Goal: Find specific page/section: Find specific page/section

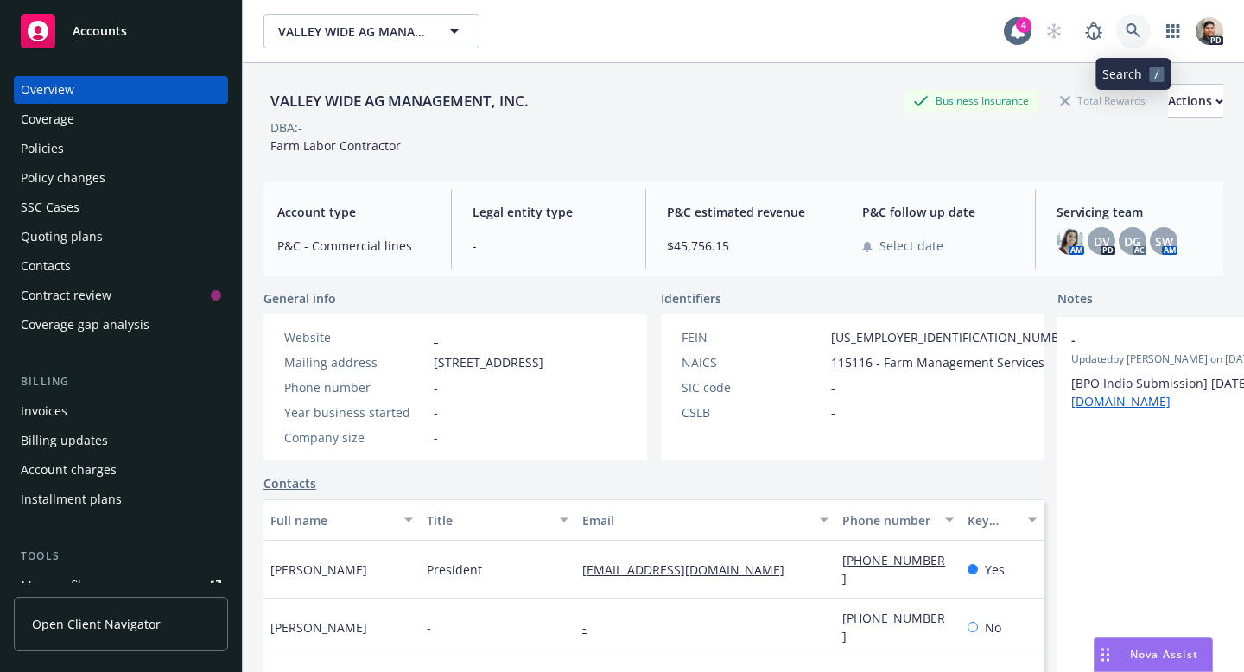
click at [1135, 25] on icon at bounding box center [1133, 31] width 16 height 16
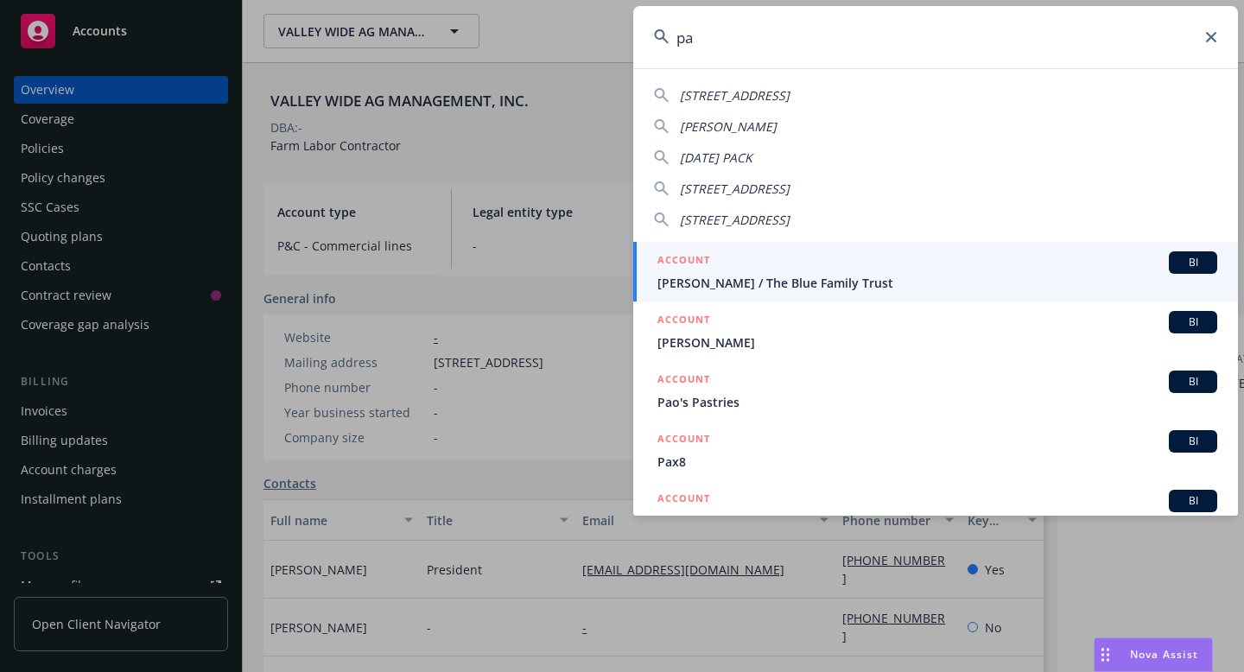
type input "pa"
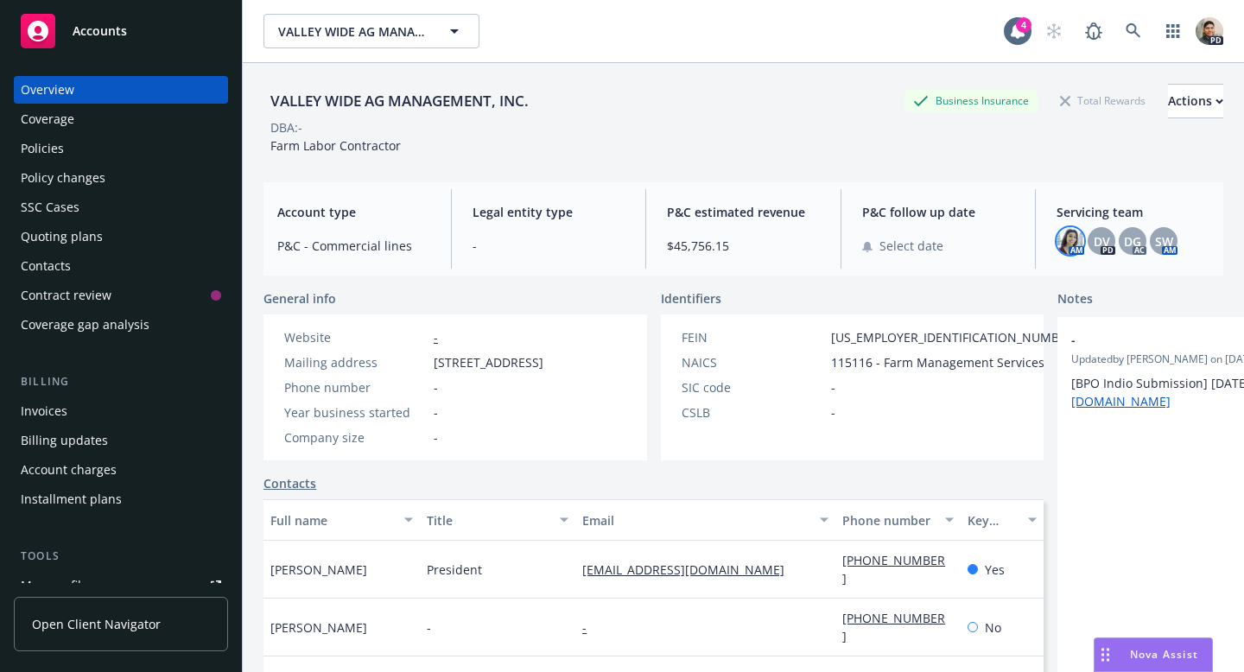
click at [1074, 246] on img at bounding box center [1070, 241] width 28 height 28
click at [1163, 241] on span "SW" at bounding box center [1164, 241] width 18 height 18
click at [1130, 15] on link at bounding box center [1133, 31] width 35 height 35
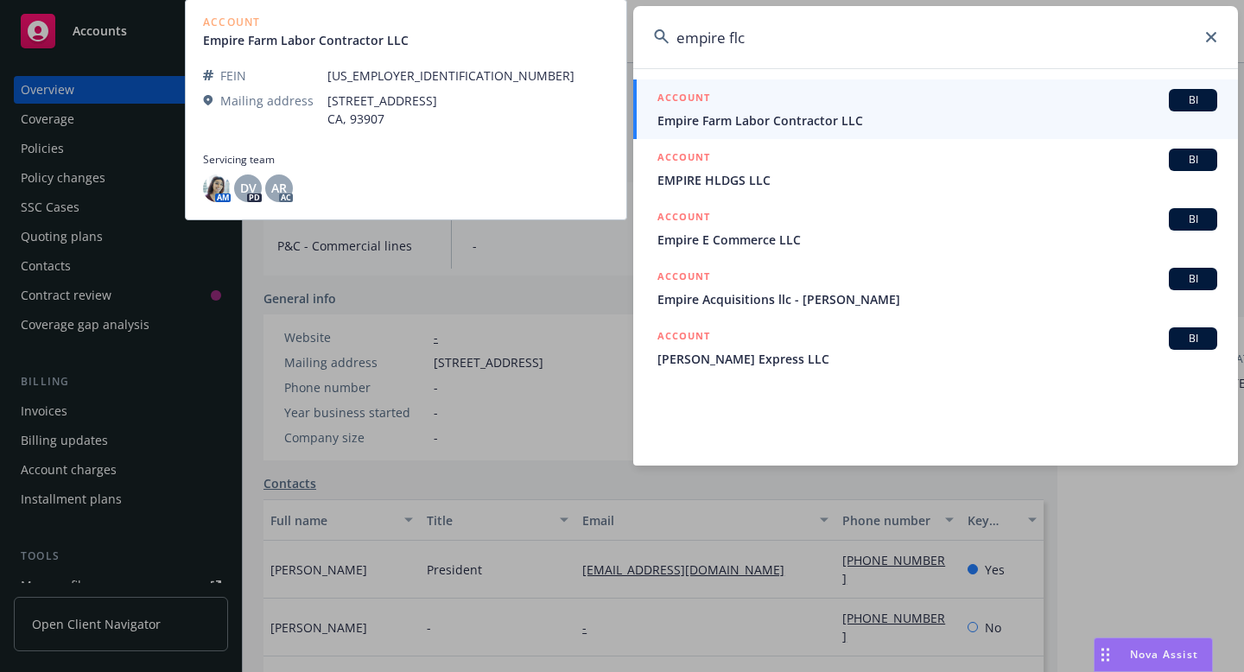
type input "empire flc"
click at [1186, 100] on span "BI" at bounding box center [1192, 100] width 35 height 16
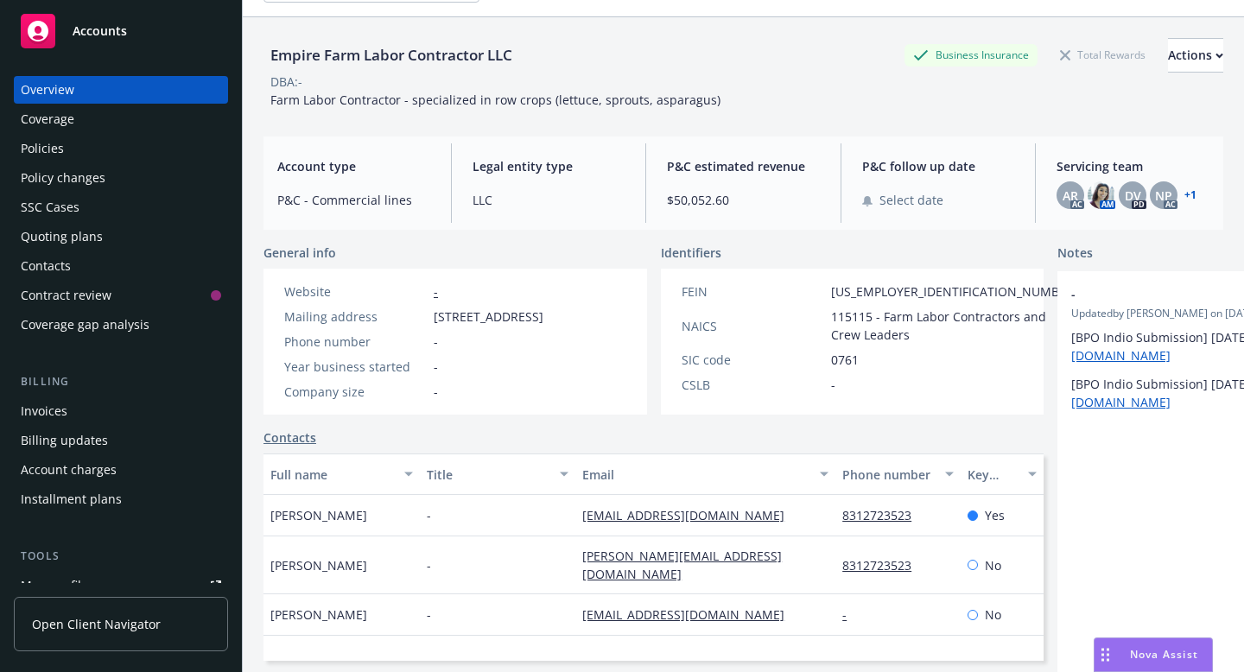
scroll to position [48, 0]
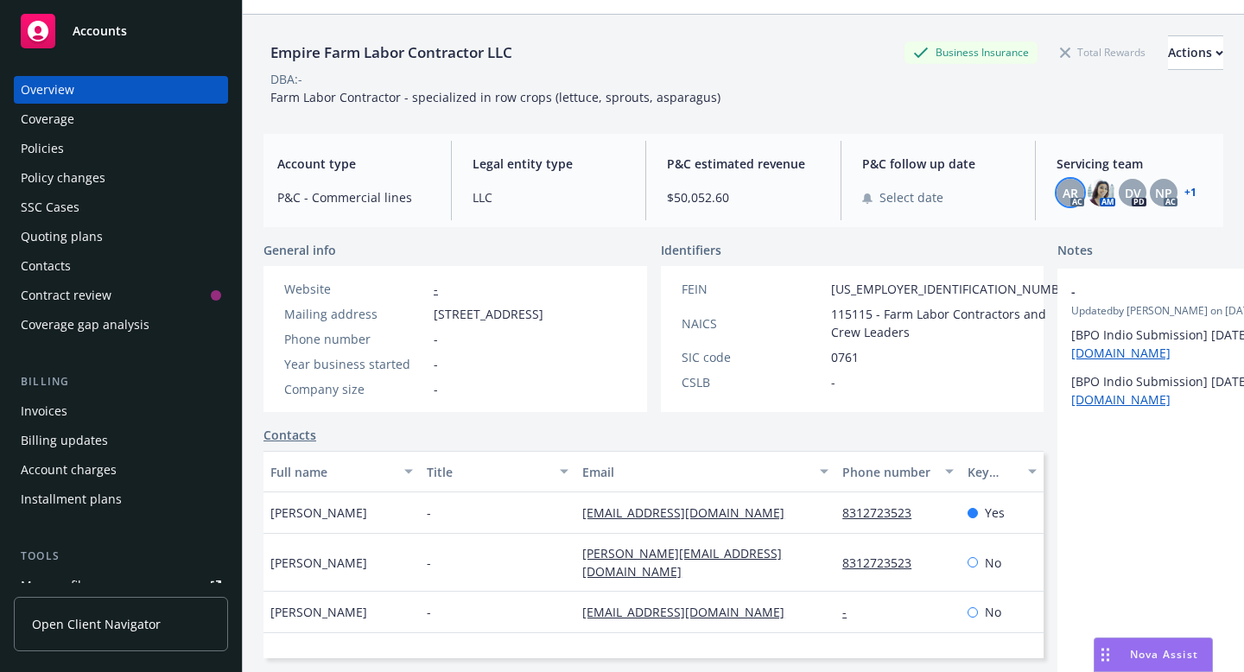
click at [1076, 193] on span "AR" at bounding box center [1070, 193] width 16 height 18
click at [1107, 189] on img at bounding box center [1101, 193] width 28 height 28
click at [1138, 185] on span "DV" at bounding box center [1132, 193] width 16 height 18
click at [1161, 187] on span "NP" at bounding box center [1163, 193] width 17 height 18
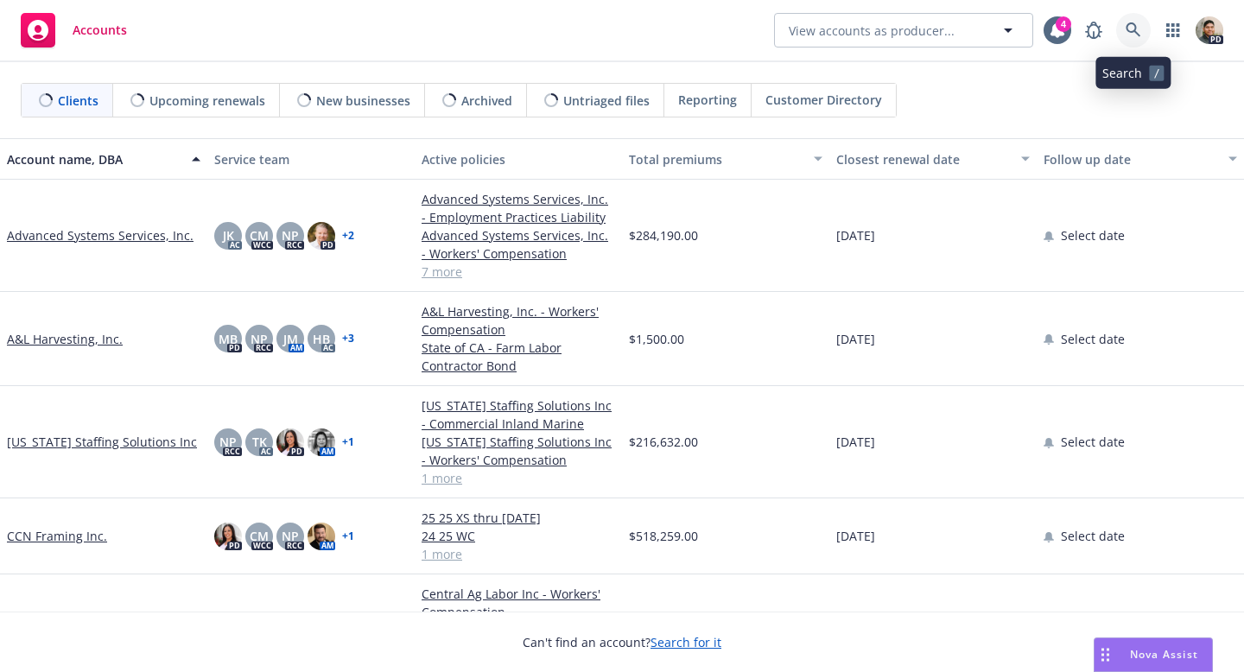
click at [1135, 24] on icon at bounding box center [1132, 29] width 15 height 15
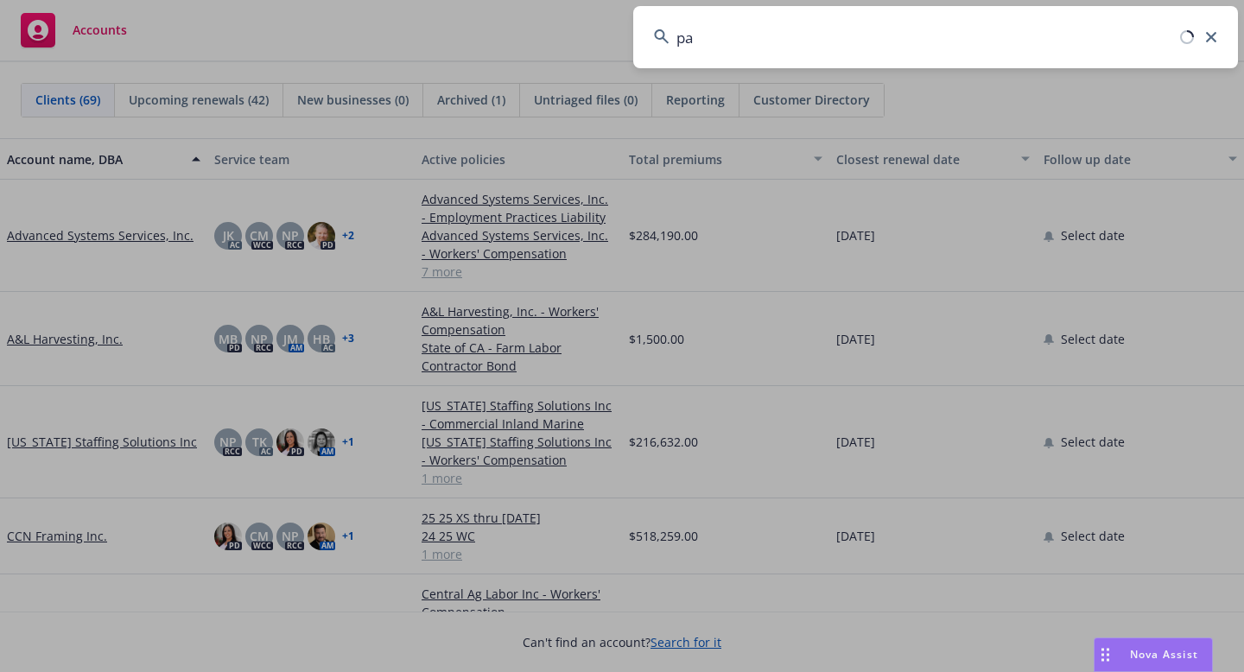
type input "p"
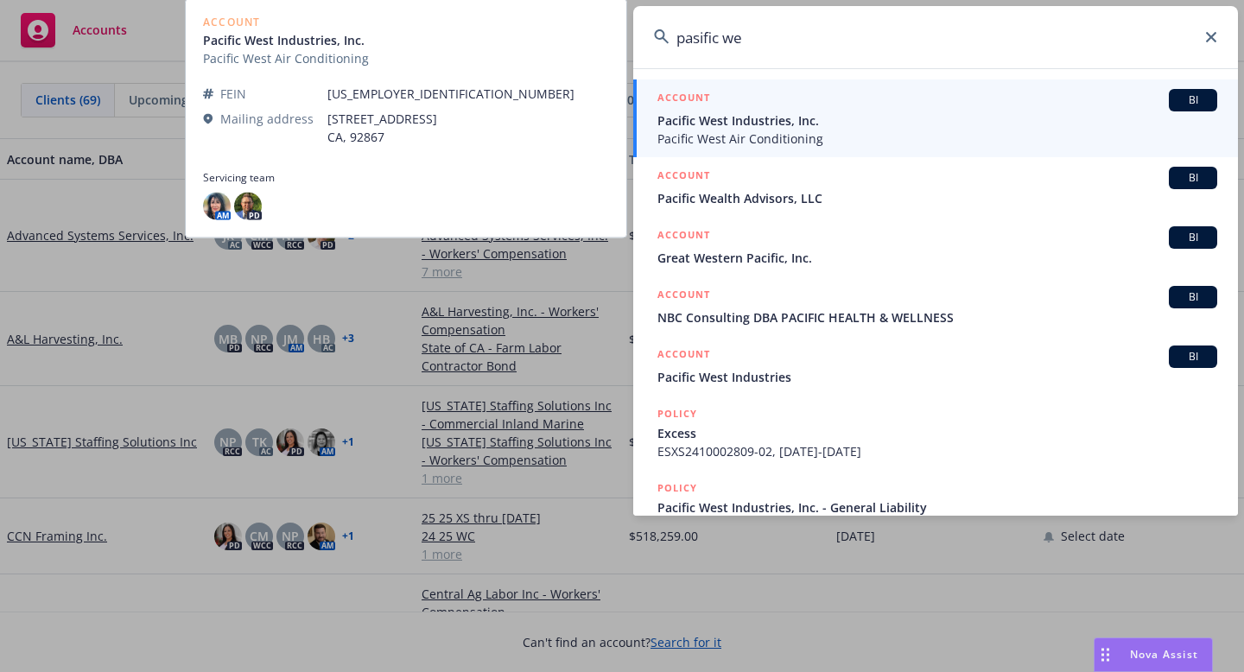
type input "pasific we"
click at [751, 128] on span "Pacific West Industries, Inc." at bounding box center [937, 120] width 560 height 18
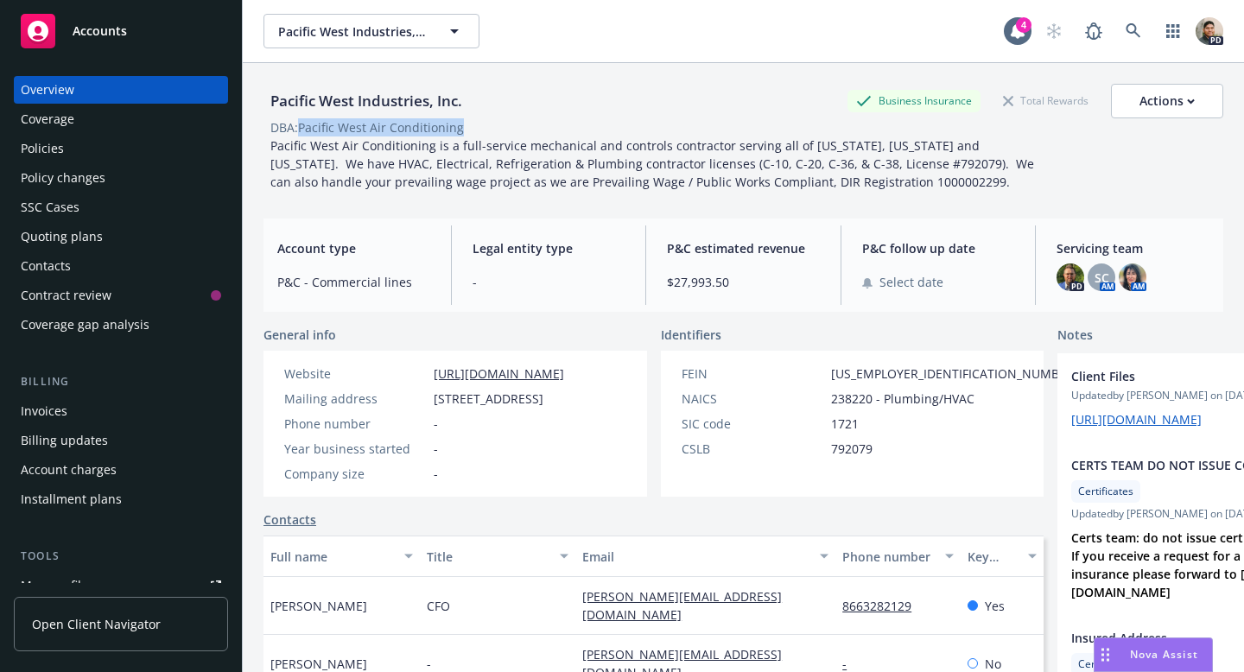
drag, startPoint x: 301, startPoint y: 127, endPoint x: 465, endPoint y: 126, distance: 164.9
click at [465, 126] on span "DBA: Pacific West Air Conditioning" at bounding box center [366, 127] width 207 height 18
copy div "Pacific West Air Conditioning"
